Goal: Task Accomplishment & Management: Manage account settings

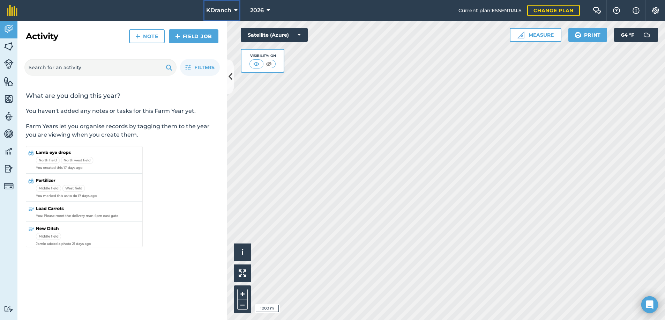
click at [222, 6] on button "KDranch" at bounding box center [221, 10] width 37 height 21
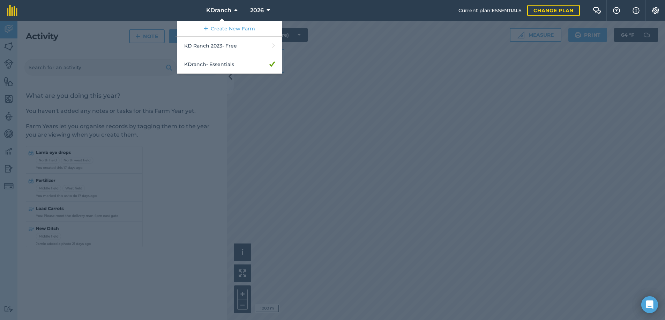
click at [306, 91] on div at bounding box center [332, 170] width 665 height 299
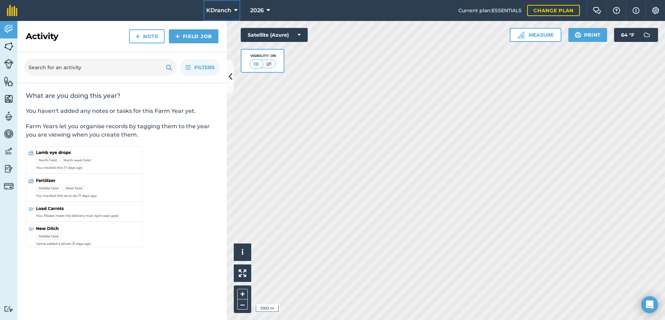
click at [227, 10] on span "KDranch" at bounding box center [218, 10] width 25 height 8
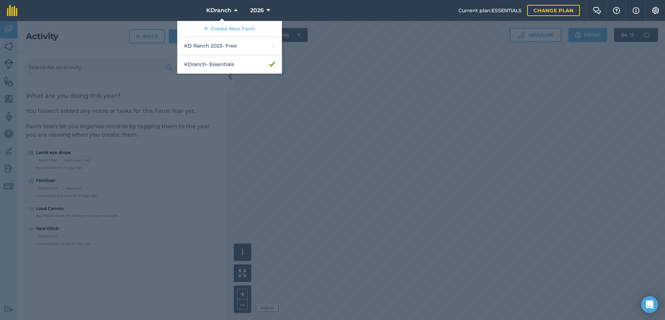
click at [466, 89] on div at bounding box center [332, 170] width 665 height 299
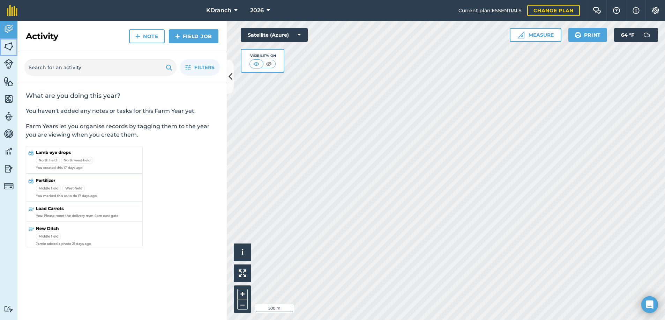
click at [8, 48] on img at bounding box center [9, 46] width 10 height 10
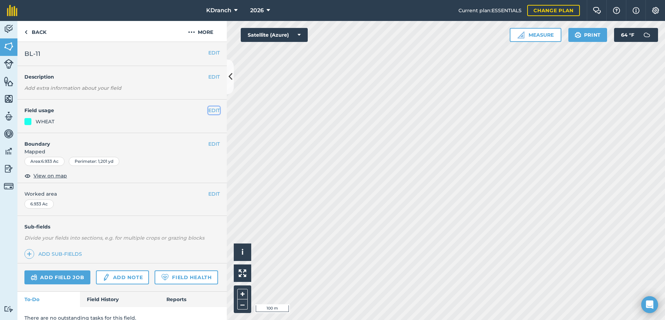
click at [208, 113] on button "EDIT" at bounding box center [214, 110] width 12 height 8
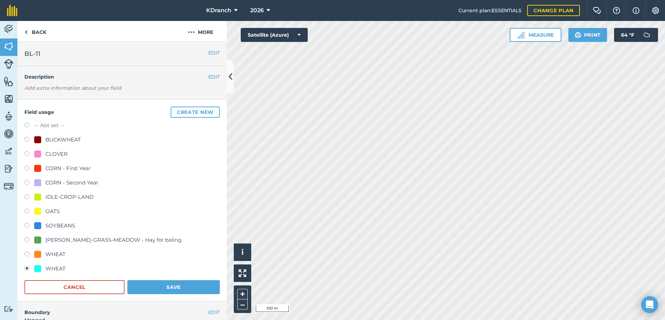
click at [40, 209] on div at bounding box center [37, 211] width 7 height 7
radio input "true"
radio input "false"
click at [194, 287] on button "Save" at bounding box center [173, 287] width 92 height 14
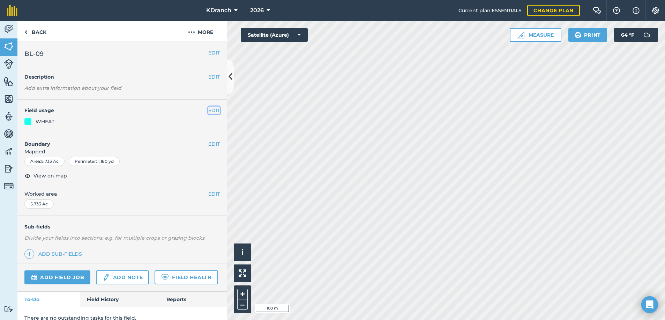
click at [211, 112] on button "EDIT" at bounding box center [214, 110] width 12 height 8
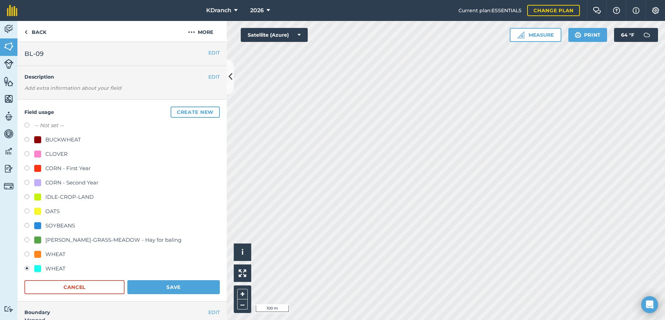
click at [47, 208] on div "OATS" at bounding box center [52, 211] width 14 height 8
radio input "true"
radio input "false"
click at [144, 287] on button "Save" at bounding box center [173, 287] width 92 height 14
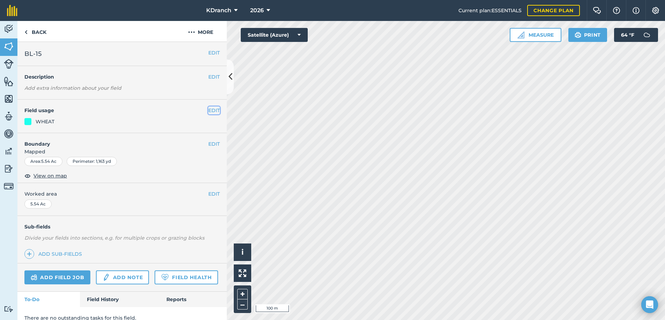
click at [214, 108] on button "EDIT" at bounding box center [214, 110] width 12 height 8
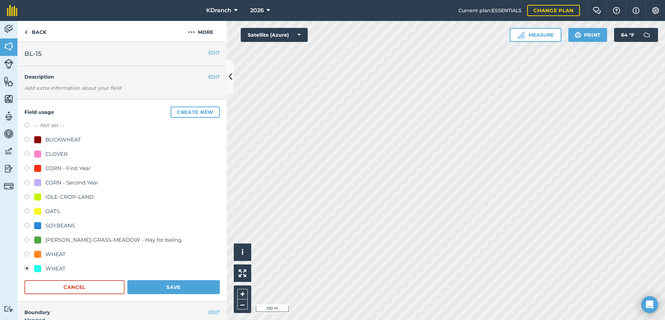
click at [32, 214] on label at bounding box center [29, 211] width 10 height 7
radio input "true"
radio input "false"
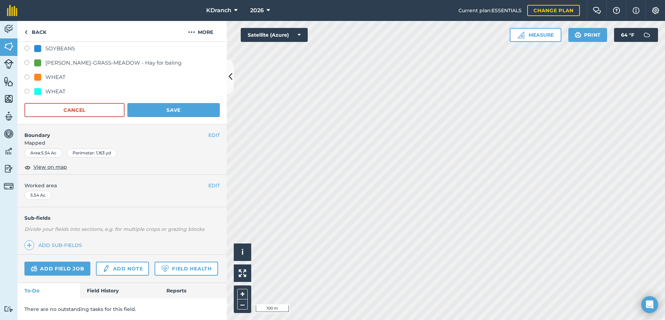
scroll to position [197, 0]
click at [208, 181] on button "EDIT" at bounding box center [214, 185] width 12 height 8
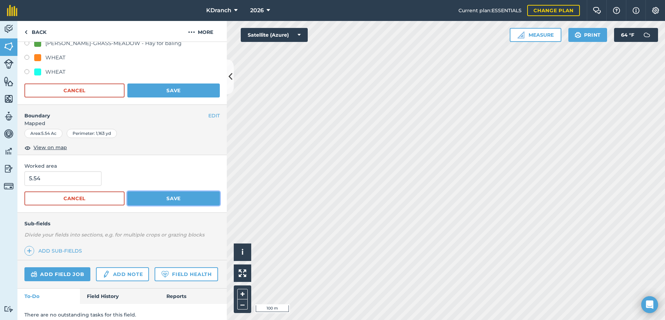
click at [163, 199] on button "Save" at bounding box center [173, 198] width 92 height 14
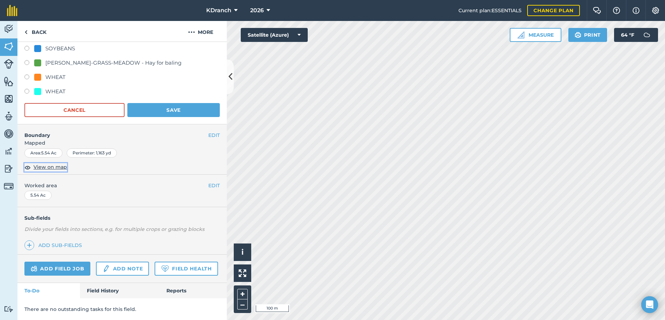
click at [62, 163] on span "View on map" at bounding box center [51, 167] width 34 height 8
click at [198, 103] on button "Save" at bounding box center [173, 110] width 92 height 14
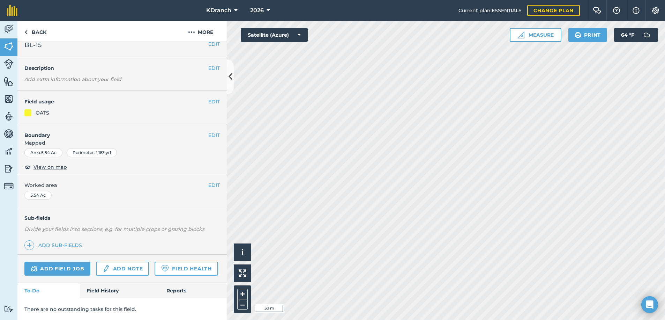
scroll to position [28, 0]
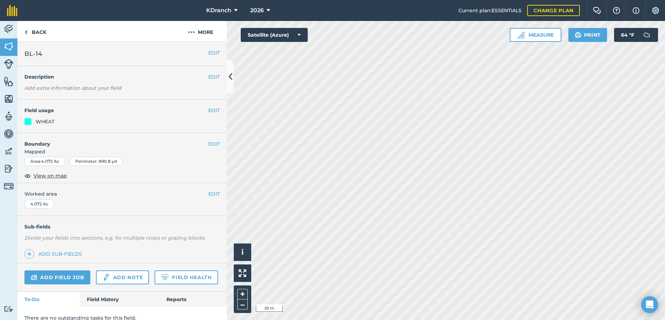
click at [200, 108] on h4 "Field usage" at bounding box center [116, 110] width 184 height 8
click at [202, 108] on h4 "Field usage" at bounding box center [116, 110] width 184 height 8
click at [208, 109] on button "EDIT" at bounding box center [214, 110] width 12 height 8
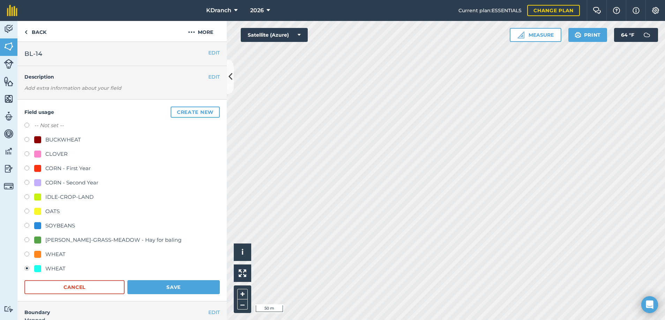
click at [42, 207] on div "OATS" at bounding box center [46, 211] width 25 height 8
radio input "true"
radio input "false"
click at [199, 283] on button "Save" at bounding box center [173, 287] width 92 height 14
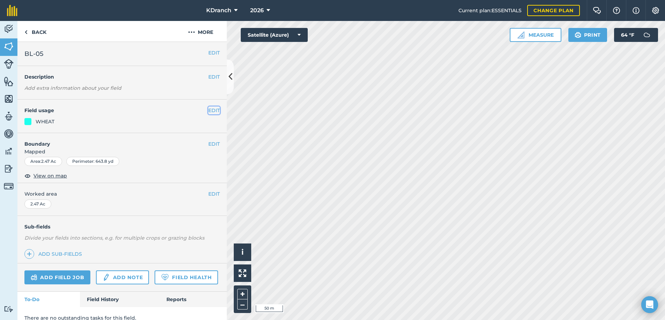
click at [208, 108] on button "EDIT" at bounding box center [214, 110] width 12 height 8
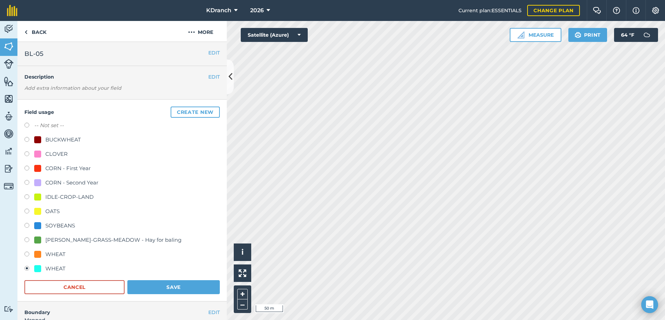
click at [49, 207] on div "OATS" at bounding box center [52, 211] width 14 height 8
radio input "true"
radio input "false"
click at [159, 285] on button "Save" at bounding box center [173, 287] width 92 height 14
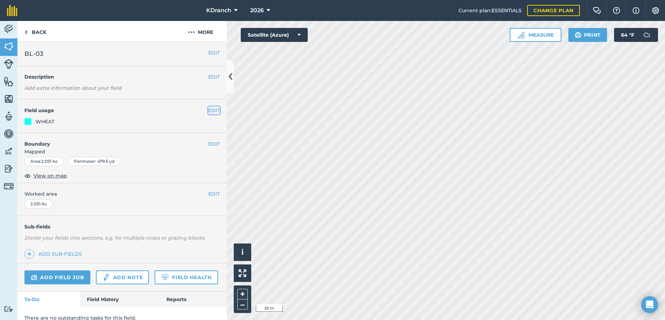
click at [209, 111] on button "EDIT" at bounding box center [214, 110] width 12 height 8
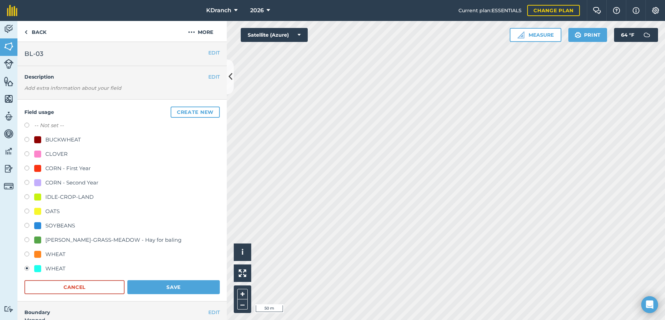
click at [48, 210] on div "OATS" at bounding box center [52, 211] width 14 height 8
radio input "true"
radio input "false"
click at [146, 288] on button "Save" at bounding box center [173, 287] width 92 height 14
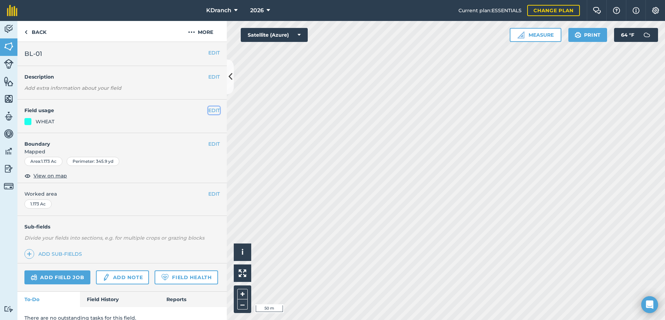
click at [210, 109] on button "EDIT" at bounding box center [214, 110] width 12 height 8
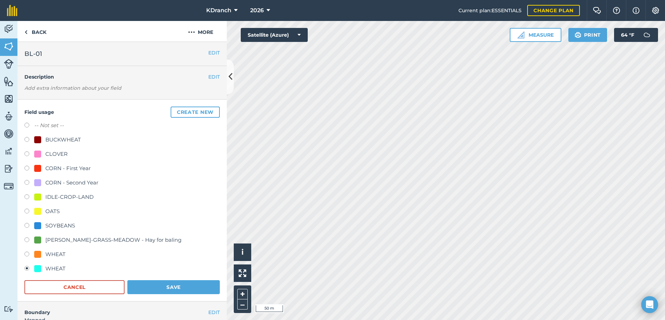
click at [47, 209] on div "OATS" at bounding box center [52, 211] width 14 height 8
radio input "true"
radio input "false"
click at [171, 286] on button "Save" at bounding box center [173, 287] width 92 height 14
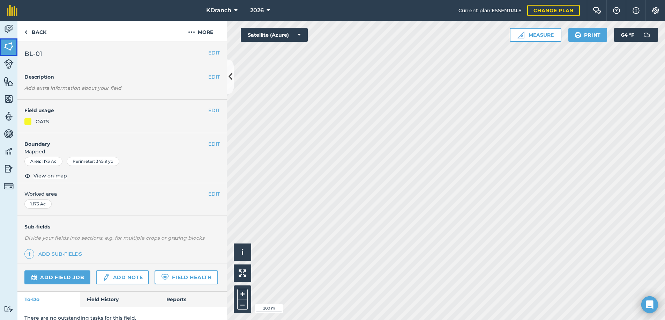
click at [2, 43] on link "Fields" at bounding box center [8, 46] width 17 height 17
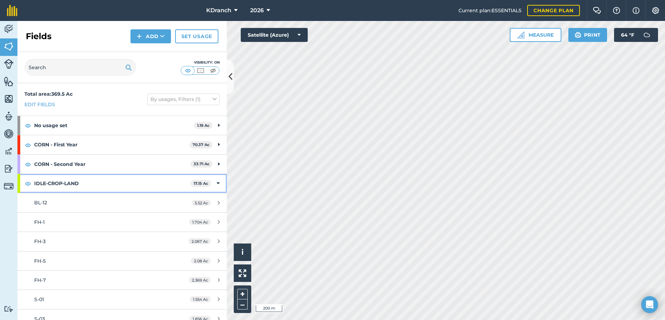
click at [210, 184] on div "IDLE-CROP-LAND 17.15 Ac" at bounding box center [121, 183] width 209 height 19
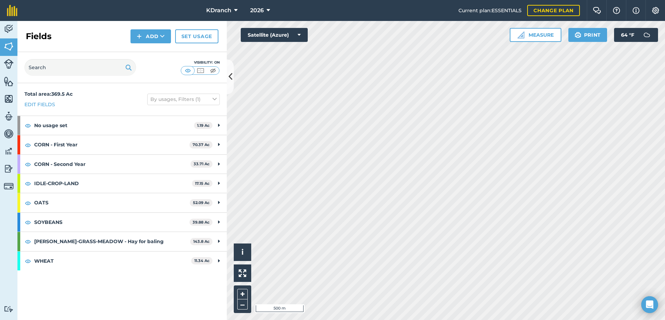
click at [581, 32] on div "Hello i © 2025 TomTom, Microsoft 500 m + – Satellite (Azure) Measure Print 64 °…" at bounding box center [446, 170] width 438 height 299
click at [132, 121] on strong "No usage set" at bounding box center [114, 125] width 160 height 19
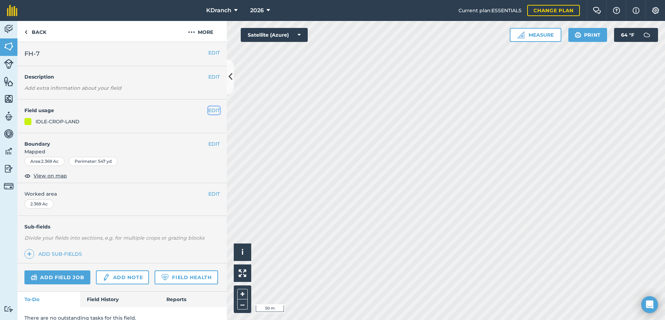
click at [214, 113] on button "EDIT" at bounding box center [214, 110] width 12 height 8
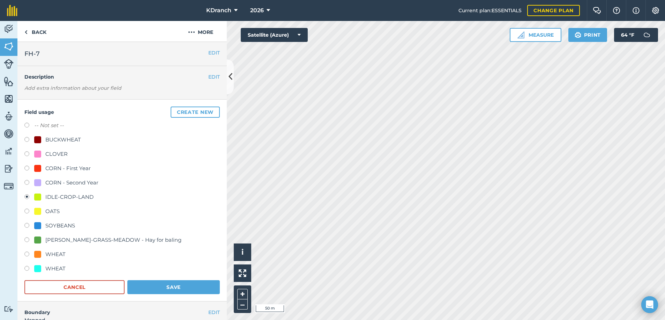
click at [46, 168] on div "CORN - First Year" at bounding box center [67, 168] width 45 height 8
radio input "true"
radio input "false"
click at [170, 285] on button "Save" at bounding box center [173, 287] width 92 height 14
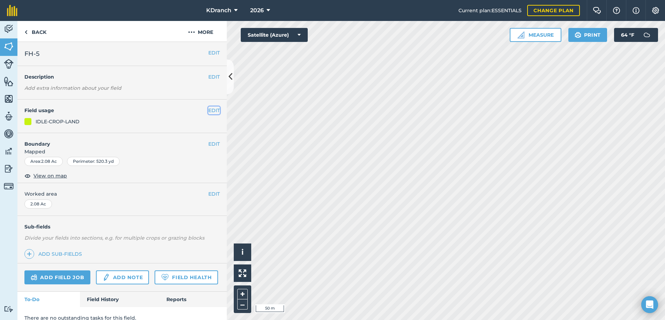
click at [210, 111] on button "EDIT" at bounding box center [214, 110] width 12 height 8
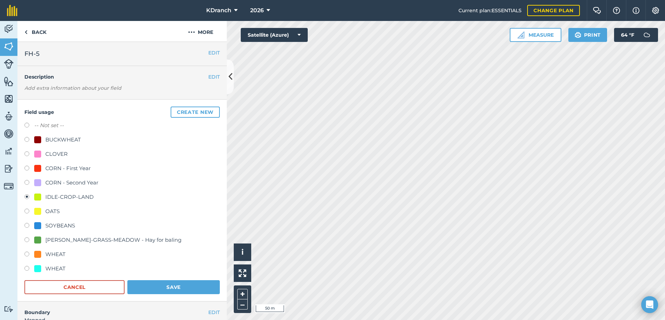
click at [42, 186] on div "CORN - Second Year" at bounding box center [66, 182] width 64 height 8
radio input "true"
radio input "false"
click at [172, 281] on button "Save" at bounding box center [173, 287] width 92 height 14
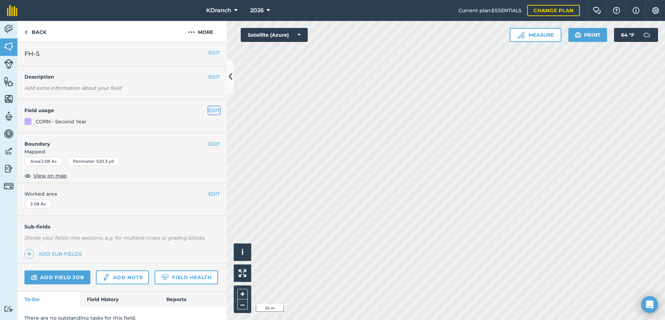
click at [208, 112] on button "EDIT" at bounding box center [214, 110] width 12 height 8
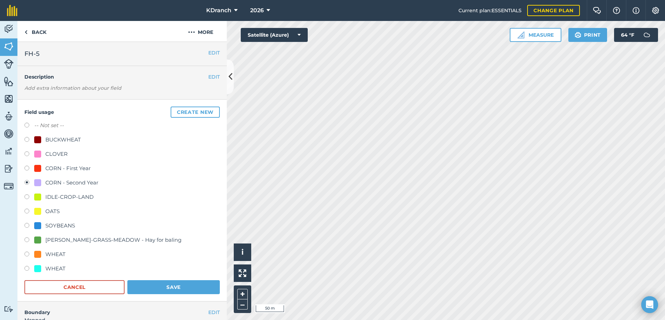
click at [42, 169] on div "CORN - First Year" at bounding box center [62, 168] width 57 height 8
radio input "true"
radio input "false"
click at [152, 291] on button "Save" at bounding box center [173, 287] width 92 height 14
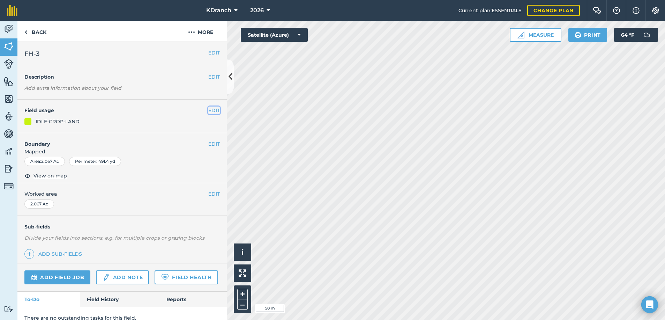
click at [212, 109] on button "EDIT" at bounding box center [214, 110] width 12 height 8
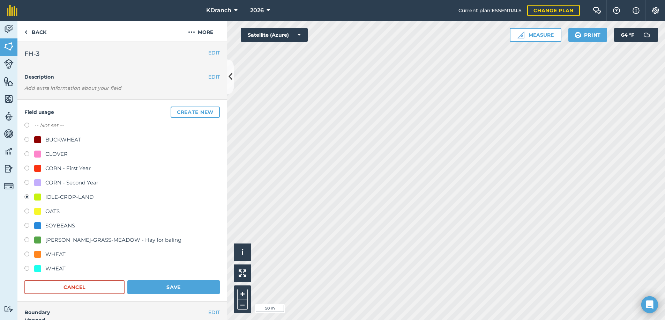
click at [73, 166] on div "CORN - First Year" at bounding box center [67, 168] width 45 height 8
radio input "true"
radio input "false"
click at [179, 290] on button "Save" at bounding box center [173, 287] width 92 height 14
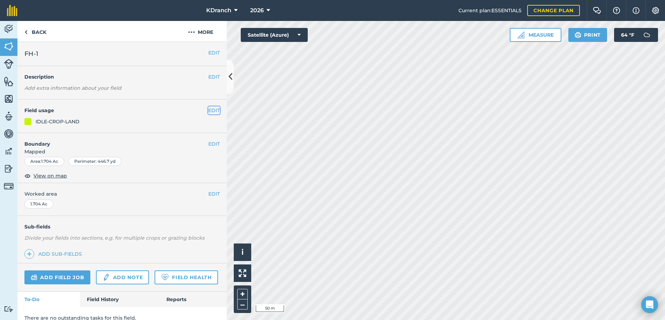
click at [214, 111] on button "EDIT" at bounding box center [214, 110] width 12 height 8
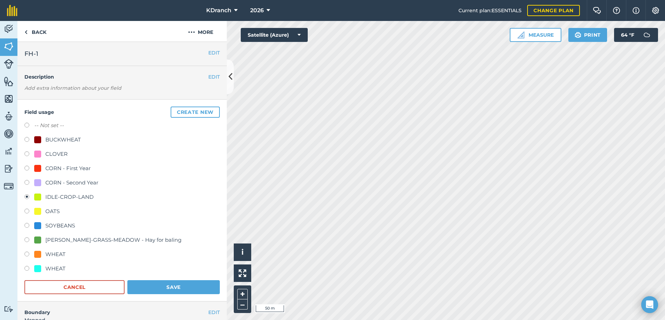
click at [56, 165] on div "CORN - First Year" at bounding box center [67, 168] width 45 height 8
radio input "true"
radio input "false"
click at [179, 284] on button "Save" at bounding box center [173, 287] width 92 height 14
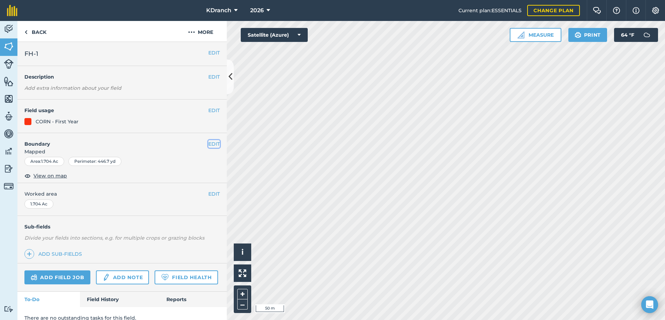
click at [208, 146] on button "EDIT" at bounding box center [214, 144] width 12 height 8
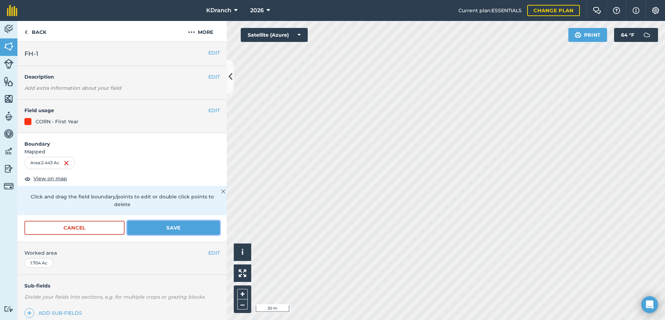
click at [178, 223] on button "Save" at bounding box center [173, 228] width 92 height 14
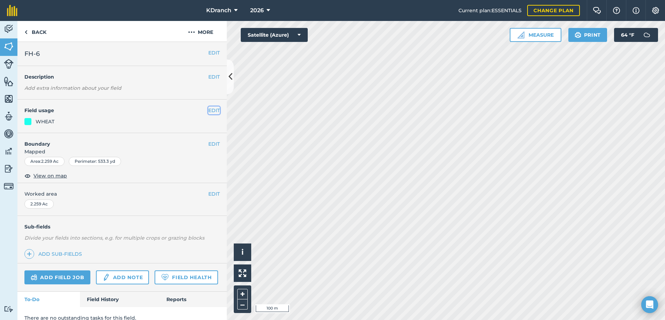
click at [209, 111] on button "EDIT" at bounding box center [214, 110] width 12 height 8
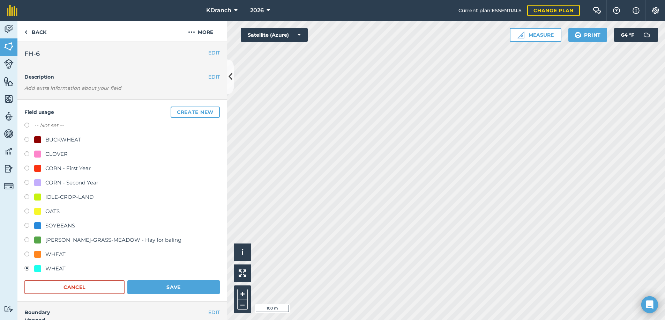
click at [57, 207] on div "OATS" at bounding box center [52, 211] width 14 height 8
radio input "true"
radio input "false"
click at [182, 283] on button "Save" at bounding box center [173, 287] width 92 height 14
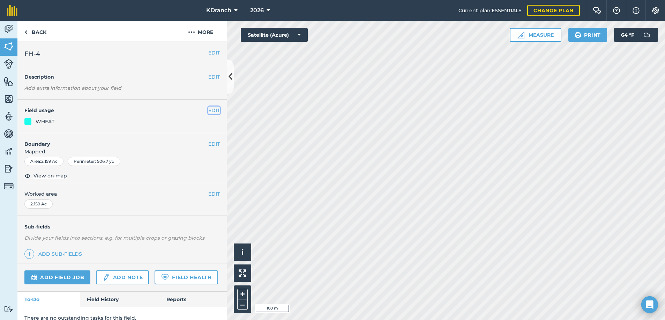
click at [212, 109] on button "EDIT" at bounding box center [214, 110] width 12 height 8
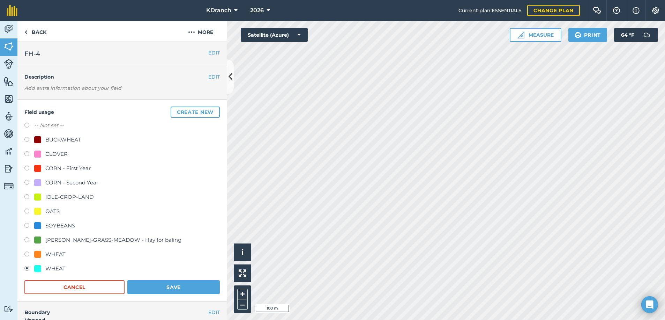
click at [30, 207] on div "OATS" at bounding box center [121, 212] width 195 height 10
click at [44, 209] on div "OATS" at bounding box center [46, 211] width 25 height 8
radio input "true"
radio input "false"
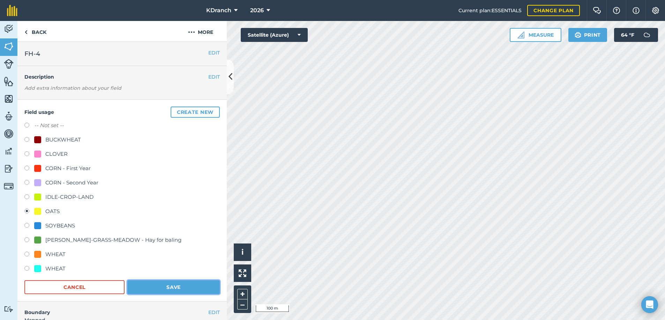
click at [145, 288] on button "Save" at bounding box center [173, 287] width 92 height 14
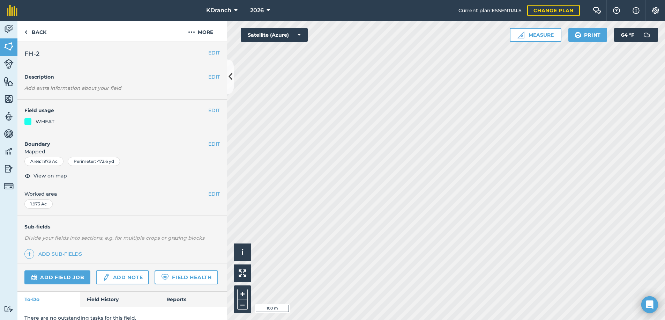
click at [216, 111] on div "EDIT Field usage WHEAT" at bounding box center [121, 116] width 209 height 34
click at [210, 111] on button "EDIT" at bounding box center [214, 110] width 12 height 8
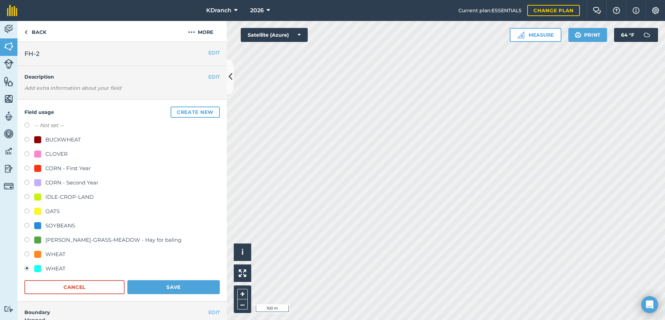
click at [37, 208] on div at bounding box center [37, 211] width 7 height 7
radio input "true"
radio input "false"
click at [136, 286] on button "Save" at bounding box center [173, 287] width 92 height 14
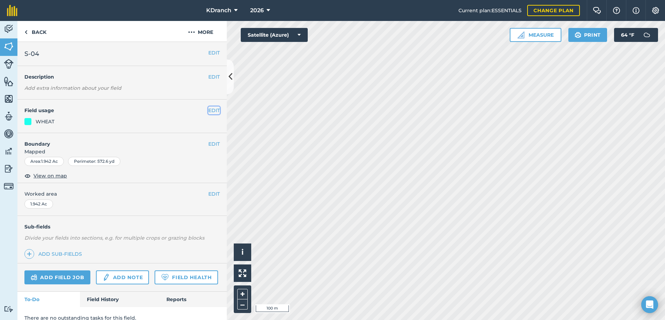
click at [210, 109] on button "EDIT" at bounding box center [214, 110] width 12 height 8
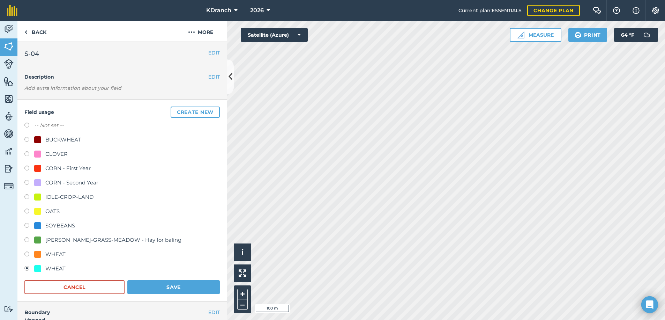
click at [46, 209] on div "OATS" at bounding box center [52, 211] width 14 height 8
radio input "true"
radio input "false"
click at [163, 287] on button "Save" at bounding box center [173, 287] width 92 height 14
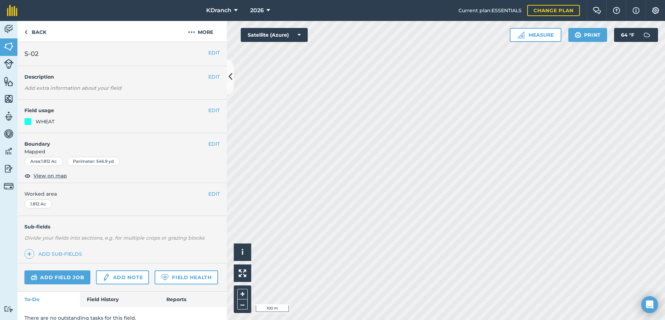
click at [200, 108] on h4 "Field usage" at bounding box center [116, 110] width 184 height 8
click at [208, 108] on button "EDIT" at bounding box center [214, 110] width 12 height 8
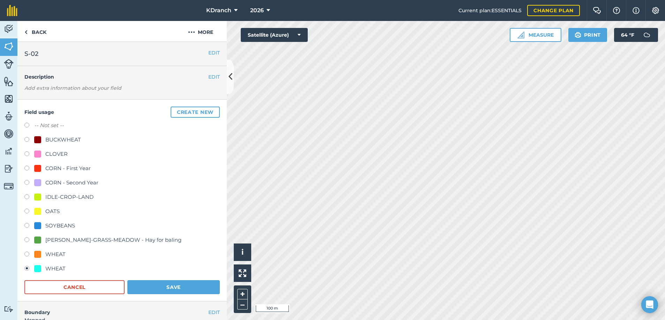
click at [55, 209] on div "OATS" at bounding box center [52, 211] width 14 height 8
click at [154, 289] on button "Save" at bounding box center [173, 287] width 92 height 14
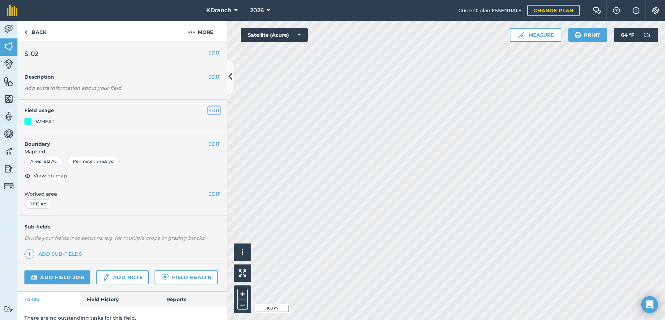
click at [211, 110] on button "EDIT" at bounding box center [214, 110] width 12 height 8
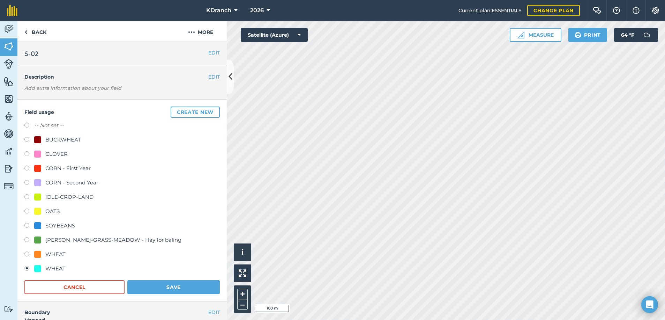
click at [27, 209] on label at bounding box center [29, 211] width 10 height 7
radio input "true"
radio input "false"
click at [177, 288] on button "Save" at bounding box center [173, 287] width 92 height 14
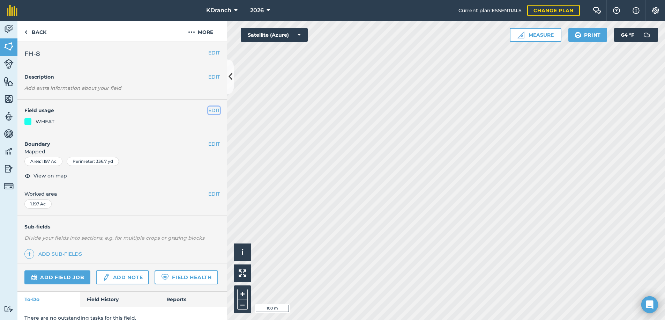
click at [211, 111] on button "EDIT" at bounding box center [214, 110] width 12 height 8
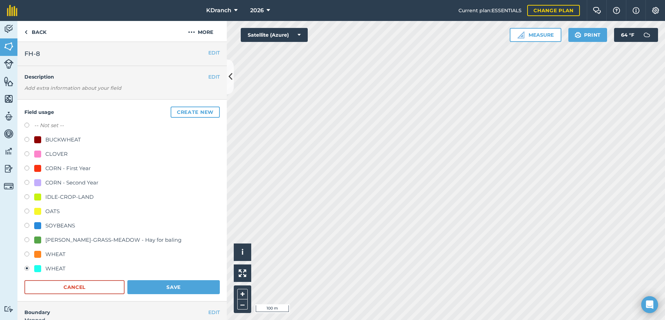
click at [42, 210] on div "OATS" at bounding box center [46, 211] width 25 height 8
radio input "true"
radio input "false"
click at [201, 292] on button "Save" at bounding box center [173, 287] width 92 height 14
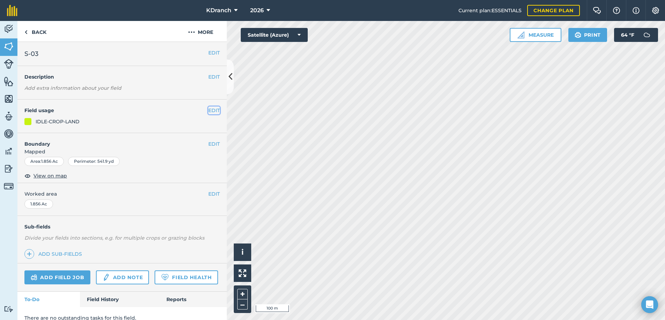
click at [208, 110] on button "EDIT" at bounding box center [214, 110] width 12 height 8
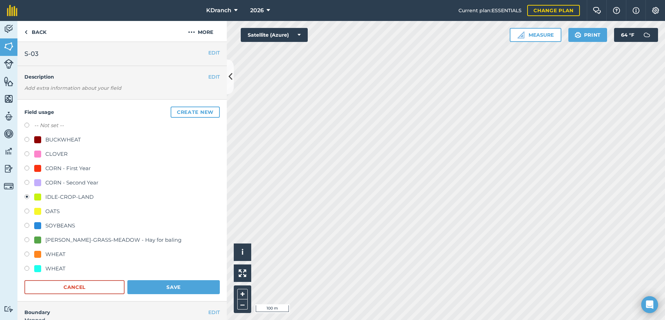
click at [59, 169] on div "CORN - First Year" at bounding box center [67, 168] width 45 height 8
radio input "true"
radio input "false"
click at [163, 290] on button "Save" at bounding box center [173, 287] width 92 height 14
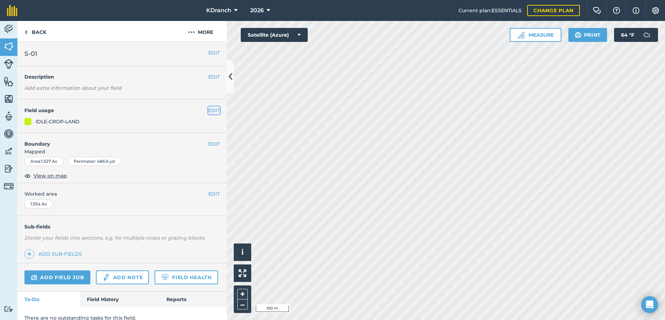
click at [209, 110] on button "EDIT" at bounding box center [214, 110] width 12 height 8
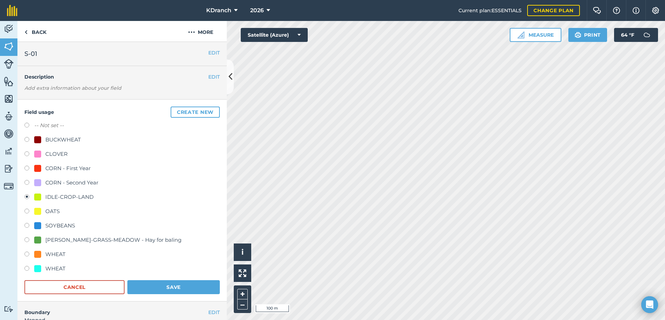
click at [43, 168] on div "CORN - First Year" at bounding box center [62, 168] width 57 height 8
radio input "true"
radio input "false"
click at [168, 290] on button "Save" at bounding box center [173, 287] width 92 height 14
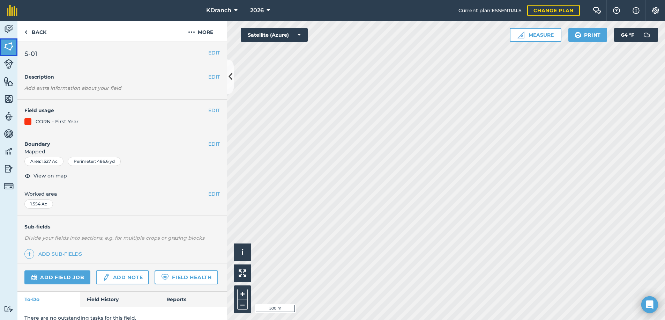
click at [7, 47] on img at bounding box center [9, 46] width 10 height 10
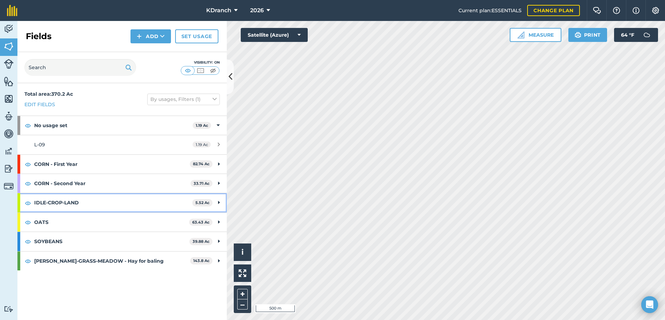
click at [195, 206] on div "IDLE-CROP-LAND 5.52 Ac" at bounding box center [121, 202] width 209 height 19
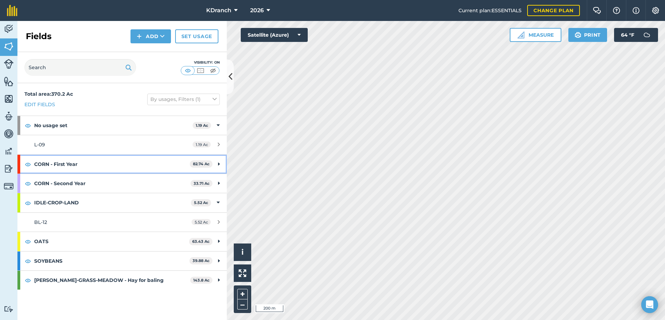
click at [186, 162] on strong "CORN - First Year" at bounding box center [112, 164] width 156 height 19
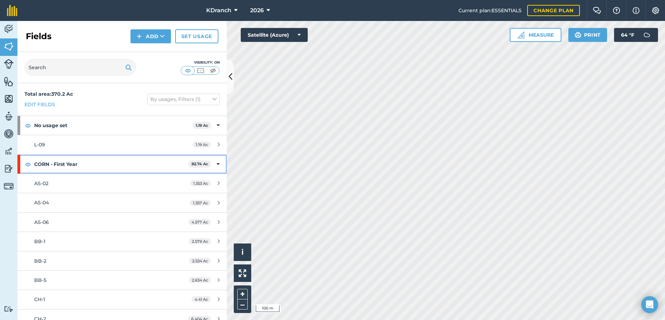
click at [217, 163] on icon at bounding box center [218, 164] width 3 height 8
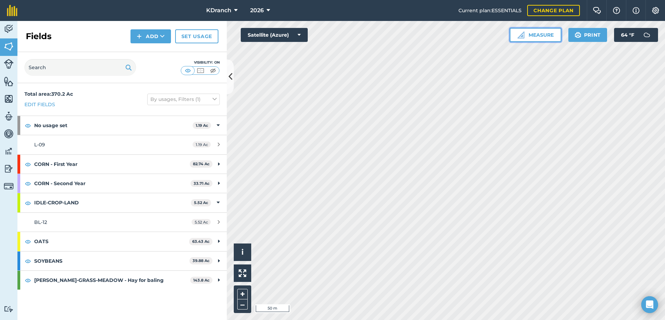
click at [554, 32] on button "Measure" at bounding box center [536, 35] width 52 height 14
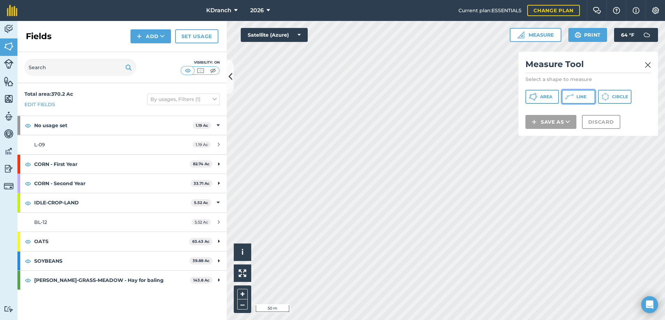
click at [571, 98] on icon at bounding box center [569, 96] width 8 height 8
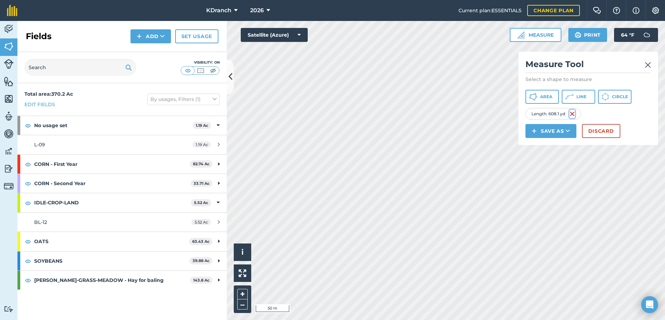
click at [571, 114] on img at bounding box center [573, 114] width 6 height 8
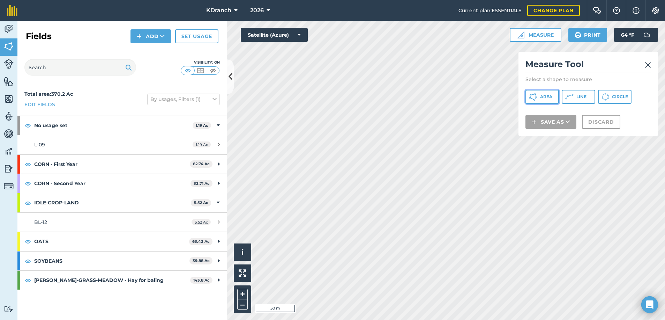
click at [544, 94] on span "Area" at bounding box center [546, 97] width 12 height 6
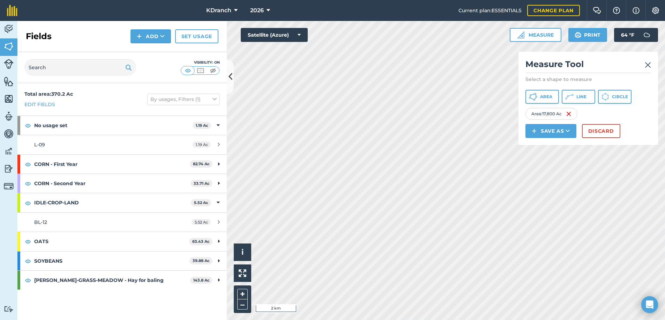
click at [410, 319] on html "KDranch 2026 Current plan : ESSENTIALS Change plan Farm Chat Help Info Settings…" at bounding box center [332, 160] width 665 height 320
click at [93, 123] on div "Activity Fields Livestock Features Maps Team Vehicles Data Reporting Billing Tu…" at bounding box center [332, 170] width 665 height 299
click at [266, 0] on html "KDranch 2026 Current plan : ESSENTIALS Change plan Farm Chat Help Info Settings…" at bounding box center [332, 160] width 665 height 320
click at [132, 319] on html "KDranch 2026 Current plan : ESSENTIALS Change plan Farm Chat Help Info Settings…" at bounding box center [332, 160] width 665 height 320
click at [245, 295] on div "Click to start drawing i © 2025 TomTom, Microsoft 50 km + –" at bounding box center [446, 170] width 438 height 299
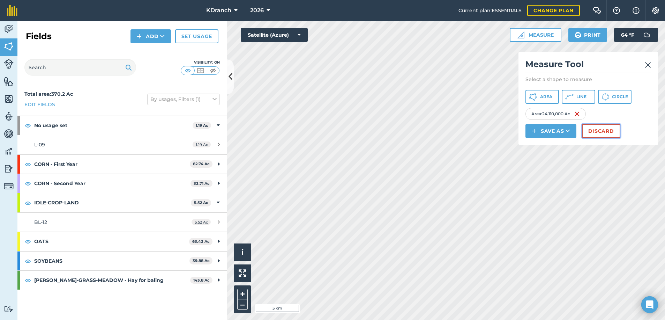
click at [610, 135] on button "Discard" at bounding box center [601, 131] width 38 height 14
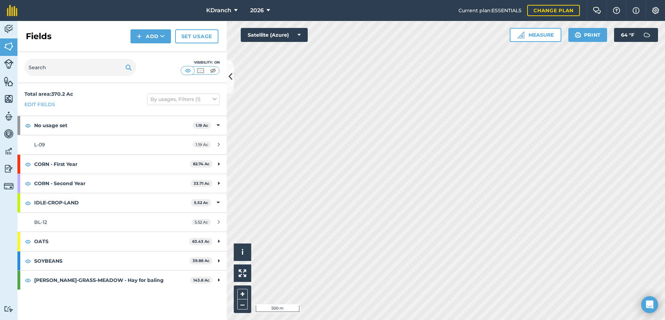
click at [101, 119] on div "Activity Fields Livestock Features Maps Team Vehicles Data Reporting Billing Tu…" at bounding box center [332, 170] width 665 height 299
